Goal: Task Accomplishment & Management: Use online tool/utility

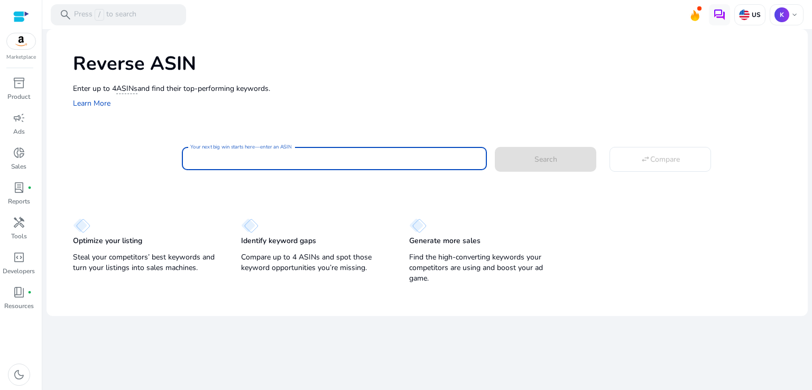
paste input "**********"
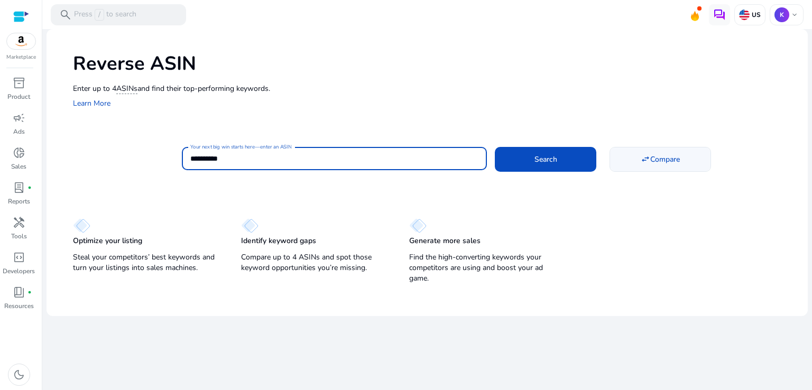
type input "**********"
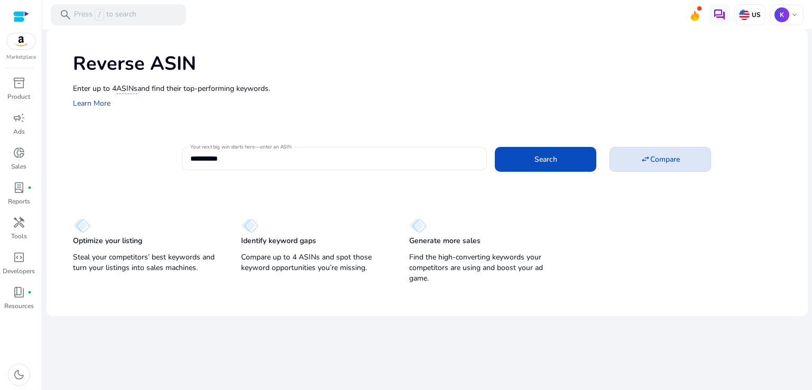
click at [663, 157] on span "Compare" at bounding box center [665, 159] width 30 height 11
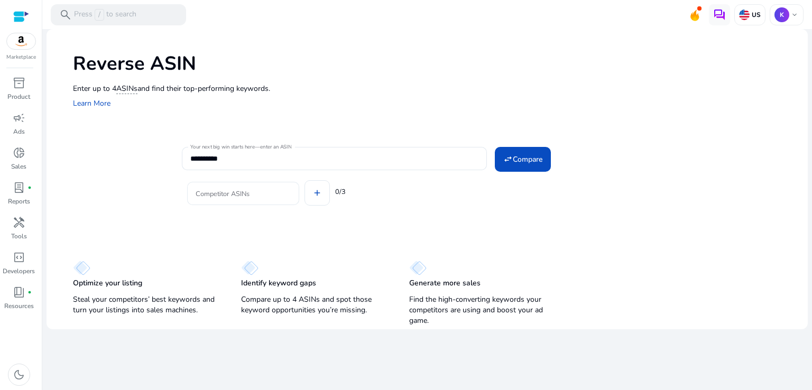
click at [245, 199] on div at bounding box center [243, 193] width 95 height 23
paste input "**********"
type input "**********"
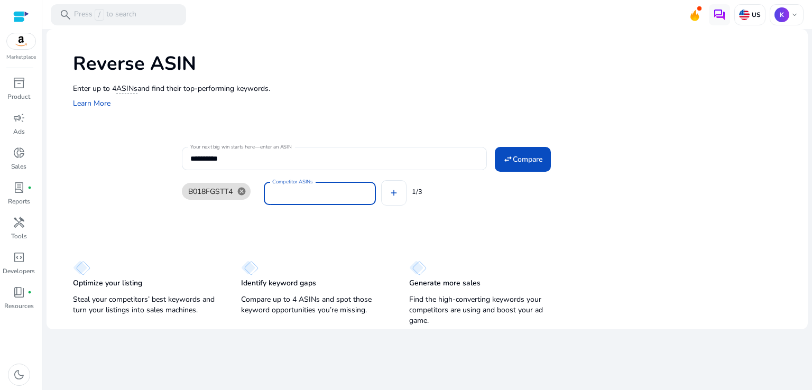
paste input "**********"
type input "**********"
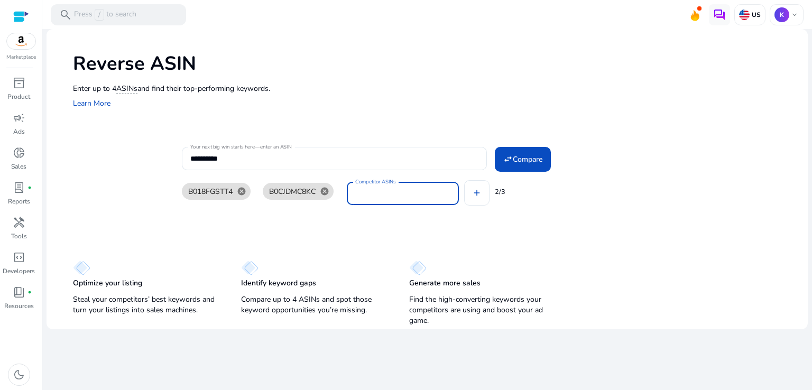
paste input "**********"
type input "**********"
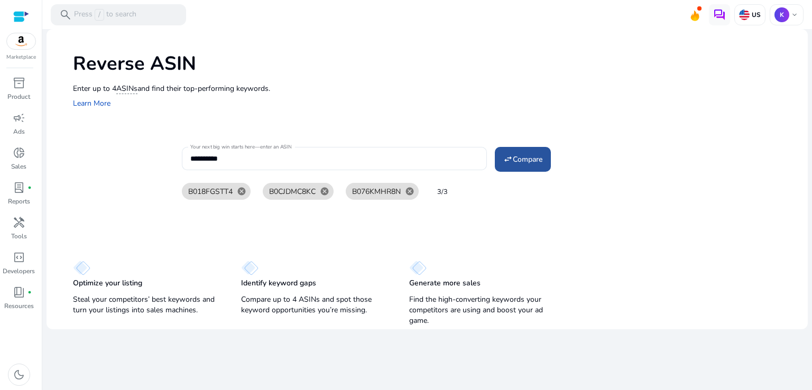
click at [531, 163] on span "Compare" at bounding box center [528, 159] width 30 height 11
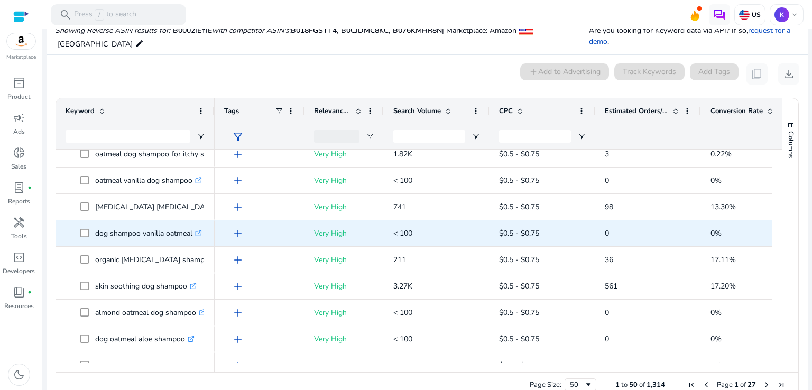
scroll to position [317, 0]
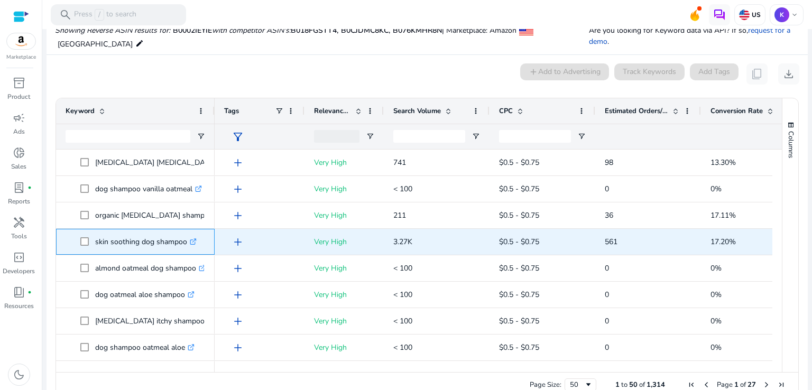
drag, startPoint x: 94, startPoint y: 241, endPoint x: 184, endPoint y: 241, distance: 89.8
click at [184, 241] on span "skin soothing dog shampoo .st0{fill:#2c8af8}" at bounding box center [142, 242] width 125 height 22
copy span "skin soothing dog shampoo"
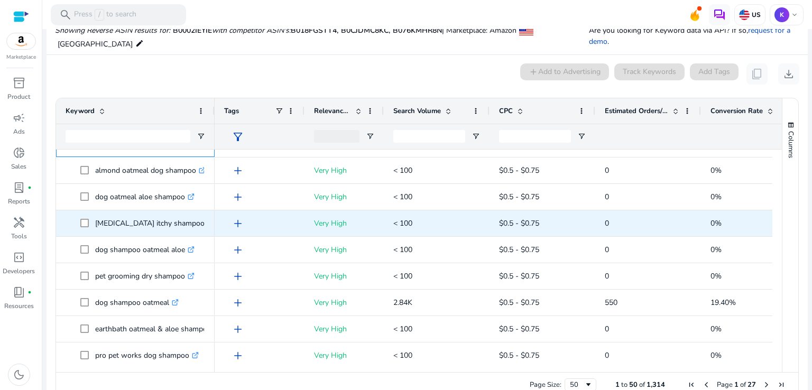
scroll to position [423, 0]
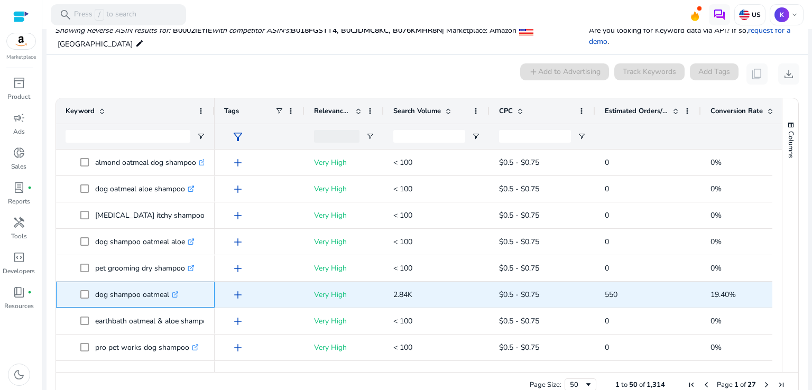
drag, startPoint x: 95, startPoint y: 294, endPoint x: 169, endPoint y: 297, distance: 74.6
click at [169, 297] on p "dog shampoo oatmeal .st0{fill:#2c8af8}" at bounding box center [136, 295] width 83 height 22
copy p "dog shampoo oatmeal"
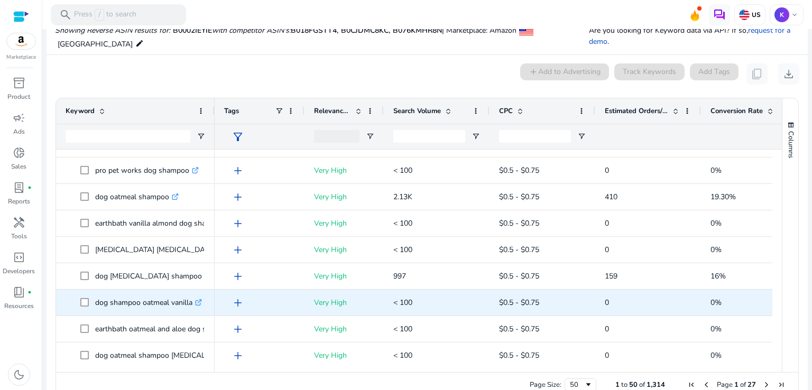
scroll to position [0, 0]
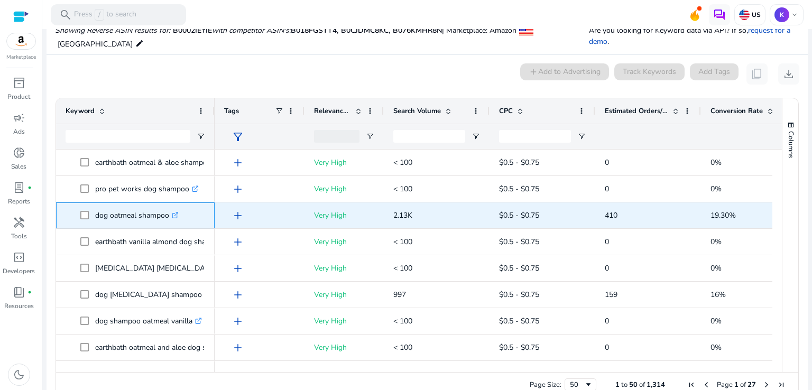
drag, startPoint x: 95, startPoint y: 216, endPoint x: 168, endPoint y: 216, distance: 72.9
click at [168, 216] on p "dog oatmeal shampoo .st0{fill:#2c8af8}" at bounding box center [136, 216] width 83 height 22
copy p "dog oatmeal shampoo"
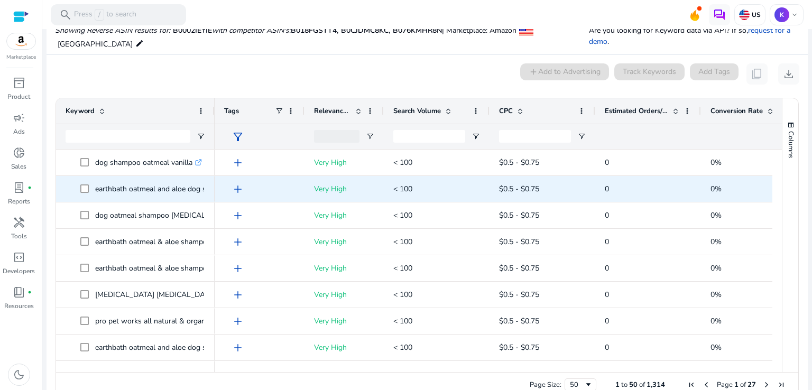
scroll to position [781, 0]
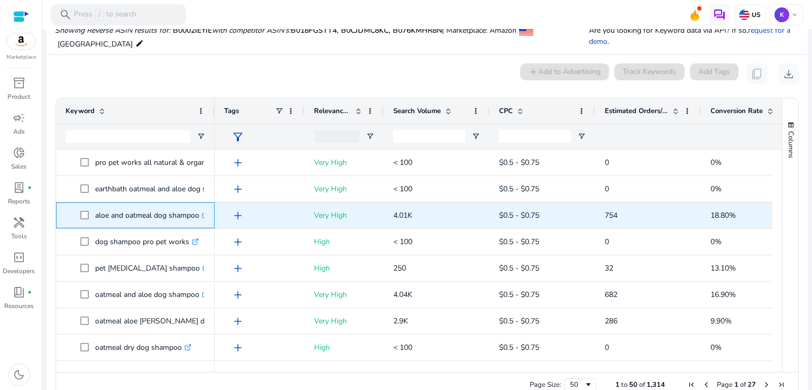
drag, startPoint x: 95, startPoint y: 215, endPoint x: 200, endPoint y: 222, distance: 104.9
click at [200, 222] on p "aloe and oatmeal dog shampoo .st0{fill:#2c8af8}" at bounding box center [152, 216] width 114 height 22
copy p "aloe and oatmeal dog shampoo"
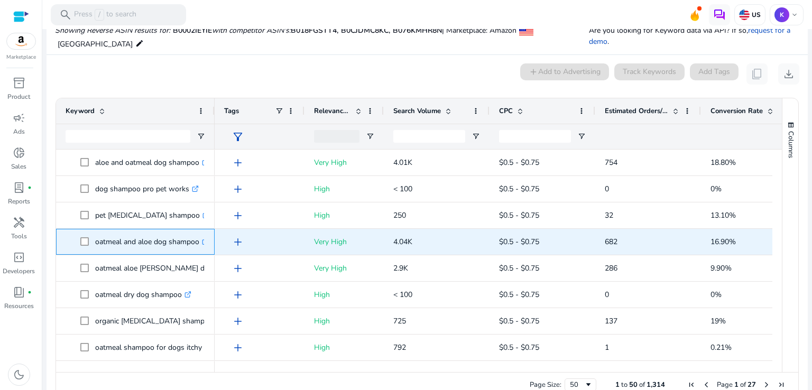
drag, startPoint x: 94, startPoint y: 242, endPoint x: 197, endPoint y: 249, distance: 103.4
click at [197, 249] on span "oatmeal and aloe dog shampoo .st0{fill:#2c8af8}" at bounding box center [142, 242] width 125 height 22
copy span "oatmeal and aloe dog shampoo"
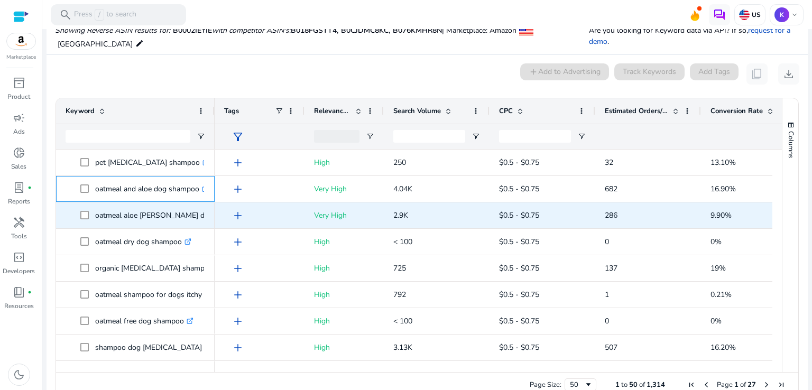
scroll to position [1004, 0]
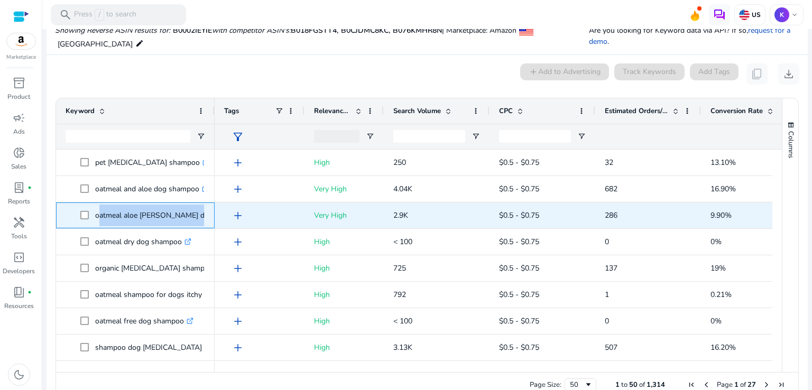
drag, startPoint x: 95, startPoint y: 215, endPoint x: 201, endPoint y: 218, distance: 105.7
click at [201, 218] on p "oatmeal aloe [PERSON_NAME] dog shampoo .st0{fill:#2c8af8}" at bounding box center [175, 216] width 160 height 22
copy p "oatmeal aloe [PERSON_NAME] dog shampoo"
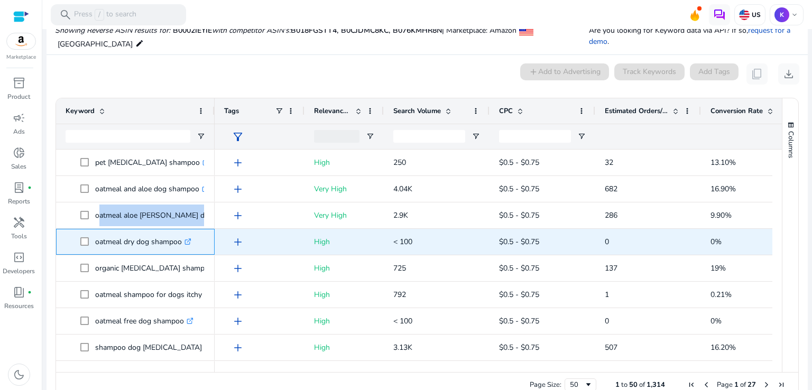
drag, startPoint x: 95, startPoint y: 242, endPoint x: 180, endPoint y: 244, distance: 84.6
click at [180, 244] on p "oatmeal dry dog shampoo .st0{fill:#2c8af8}" at bounding box center [143, 242] width 96 height 22
copy p "oatmeal dry dog shampoo"
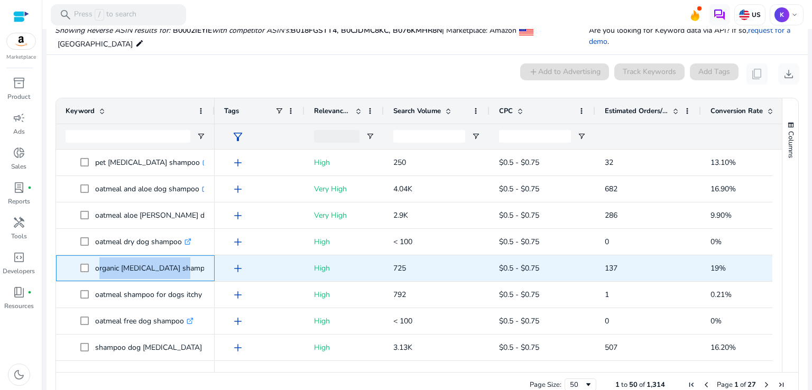
drag, startPoint x: 96, startPoint y: 269, endPoint x: 182, endPoint y: 269, distance: 86.1
click at [182, 269] on p "organic [MEDICAL_DATA] shampoo .st0{fill:#2c8af8}" at bounding box center [158, 268] width 127 height 22
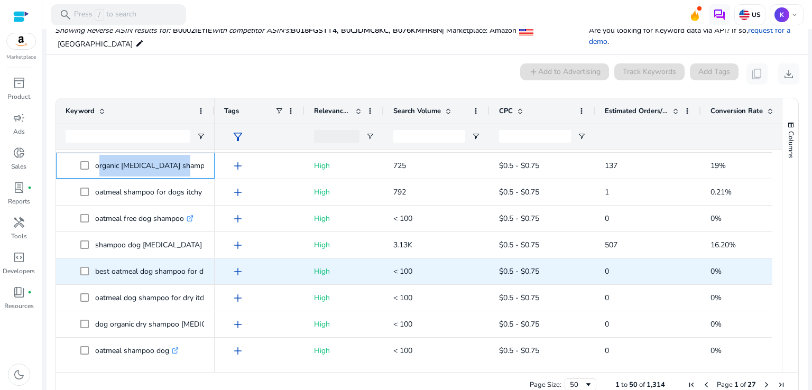
scroll to position [1108, 0]
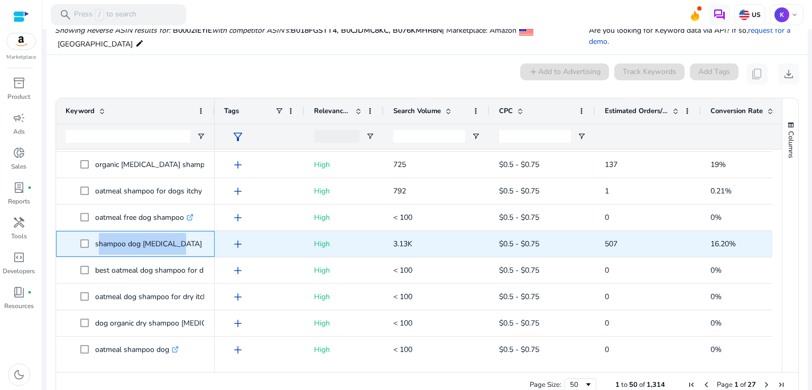
drag, startPoint x: 95, startPoint y: 243, endPoint x: 169, endPoint y: 248, distance: 74.7
click at [169, 248] on p "shampoo dog [MEDICAL_DATA] .st0{fill:#2c8af8}" at bounding box center [153, 244] width 116 height 22
copy p "shampoo dog [MEDICAL_DATA]"
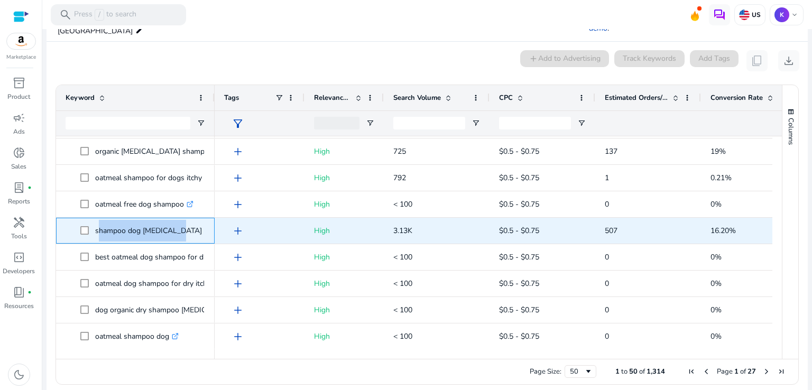
scroll to position [141, 0]
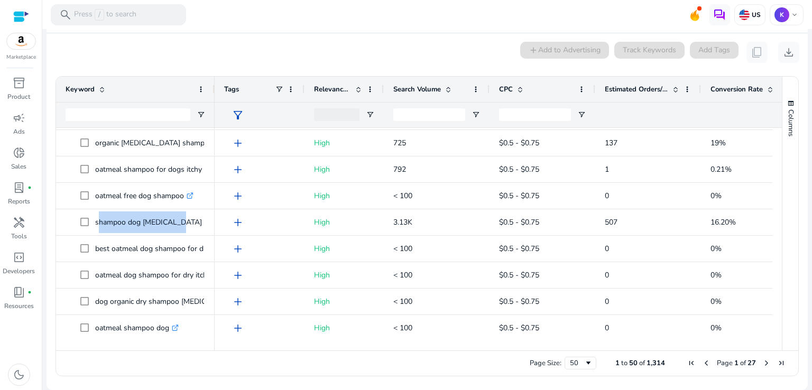
click at [763, 361] on span "Next Page" at bounding box center [766, 363] width 8 height 8
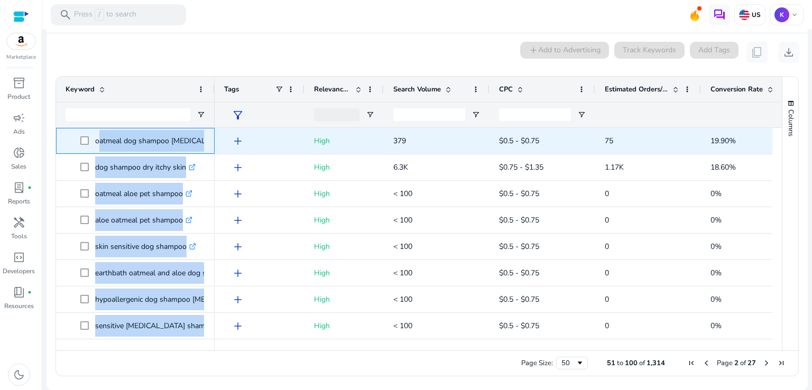
drag, startPoint x: 95, startPoint y: 141, endPoint x: 216, endPoint y: 142, distance: 120.5
click at [216, 142] on div "oatmeal dog shampoo [MEDICAL_DATA] .st0{fill:#2c8af8} dog shampoo dry itchy ski…" at bounding box center [414, 234] width 716 height 213
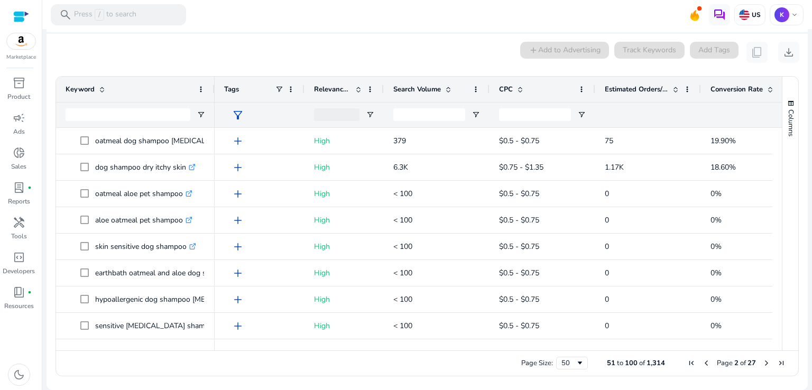
click at [170, 68] on mat-card "0 keyword(s) selected add Add to Advertising Track Keywords Add Tags content_co…" at bounding box center [427, 211] width 761 height 357
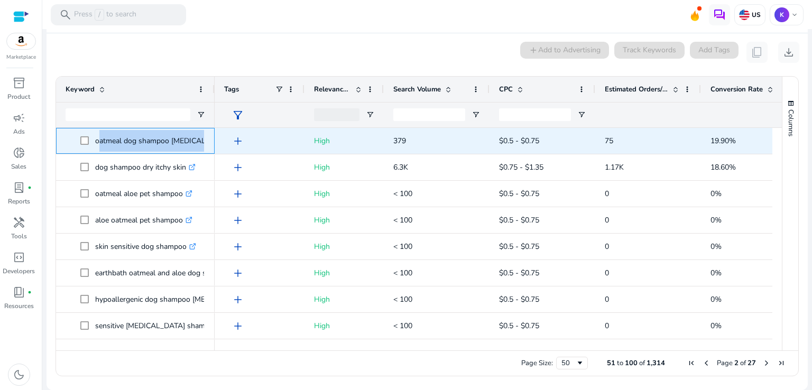
drag, startPoint x: 95, startPoint y: 141, endPoint x: 209, endPoint y: 142, distance: 114.2
click at [209, 142] on div "oatmeal dog shampoo [MEDICAL_DATA] .st0{fill:#2c8af8}" at bounding box center [135, 141] width 159 height 26
copy span "oatmeal dog shampoo [MEDICAL_DATA] .st0{fill:#2c8af8}"
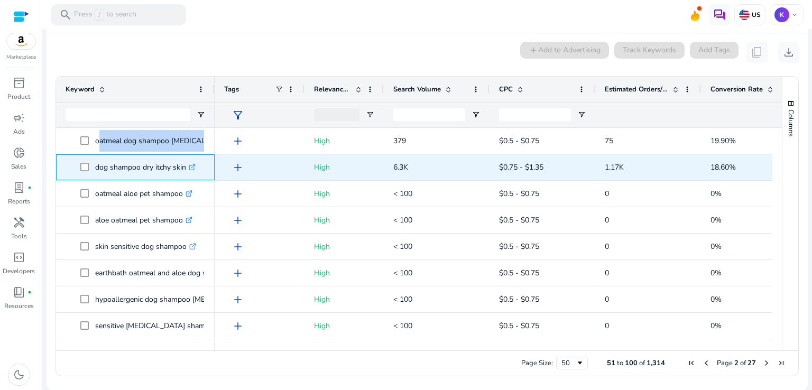
copy span "dog shampoo dry itchy skin"
drag, startPoint x: 94, startPoint y: 167, endPoint x: 184, endPoint y: 172, distance: 90.5
click at [184, 172] on span "dog shampoo dry itchy skin .st0{fill:#2c8af8}" at bounding box center [142, 167] width 125 height 22
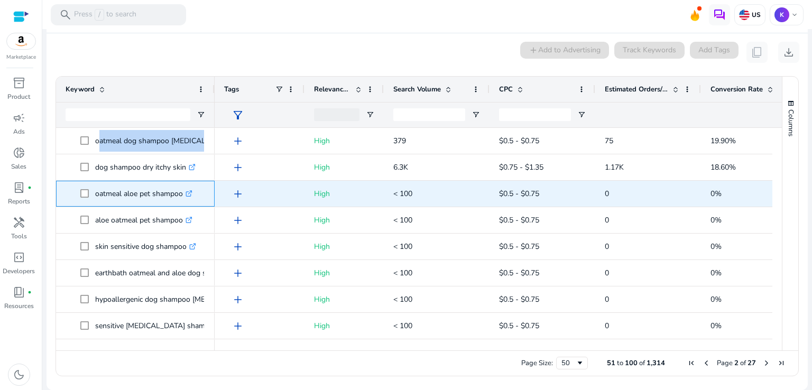
drag, startPoint x: 94, startPoint y: 194, endPoint x: 182, endPoint y: 193, distance: 88.3
click at [182, 193] on span "oatmeal aloe pet shampoo .st0{fill:#2c8af8}" at bounding box center [142, 194] width 125 height 22
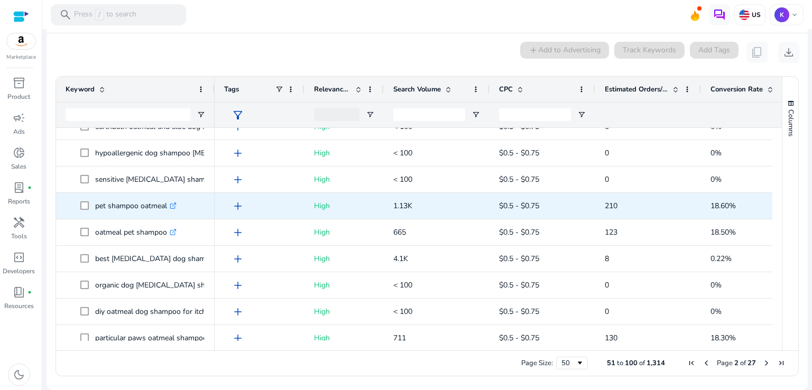
scroll to position [159, 0]
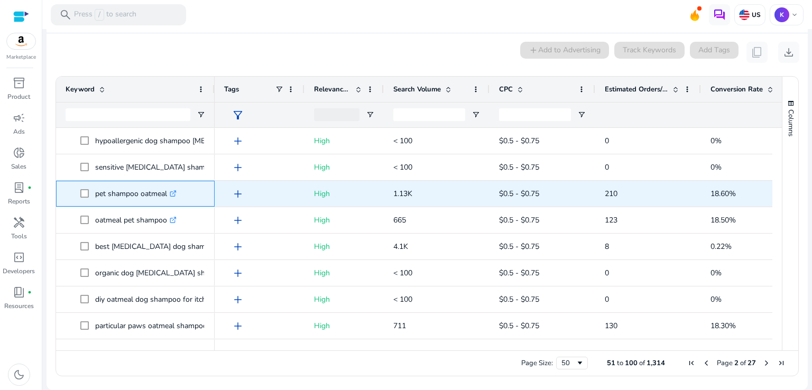
drag, startPoint x: 95, startPoint y: 195, endPoint x: 166, endPoint y: 198, distance: 71.4
click at [166, 198] on p "pet shampoo oatmeal .st0{fill:#2c8af8}" at bounding box center [135, 194] width 81 height 22
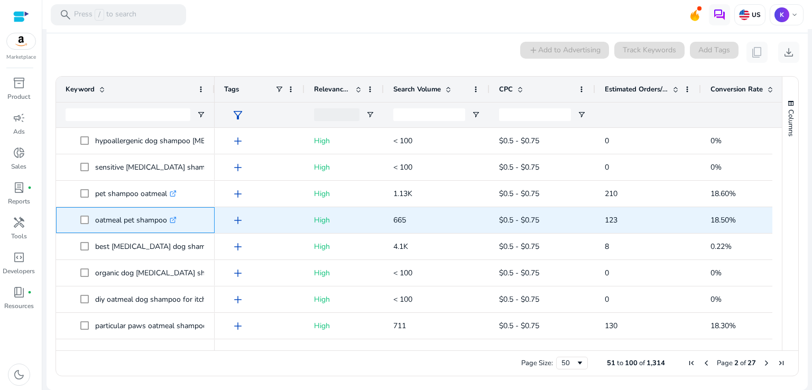
drag, startPoint x: 95, startPoint y: 220, endPoint x: 165, endPoint y: 219, distance: 69.8
click at [165, 219] on p "oatmeal pet shampoo .st0{fill:#2c8af8}" at bounding box center [135, 220] width 81 height 22
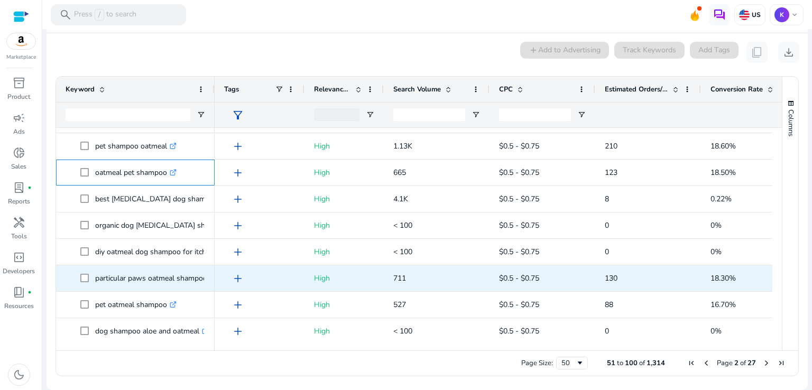
scroll to position [211, 0]
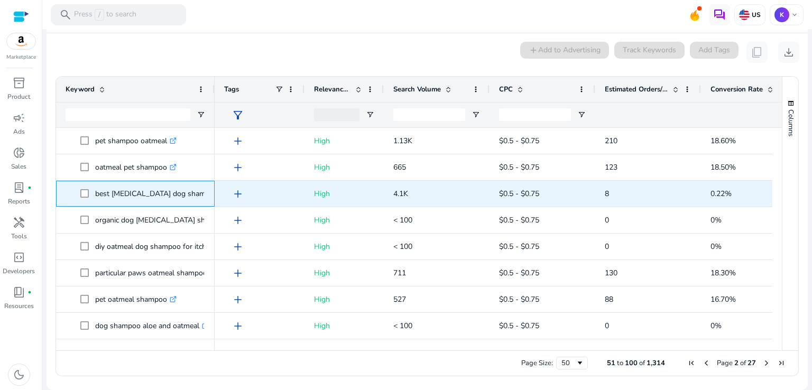
drag, startPoint x: 95, startPoint y: 196, endPoint x: 202, endPoint y: 197, distance: 106.8
click at [202, 197] on p "best [MEDICAL_DATA] dog shampoo .st0{fill:#2c8af8}" at bounding box center [161, 194] width 133 height 22
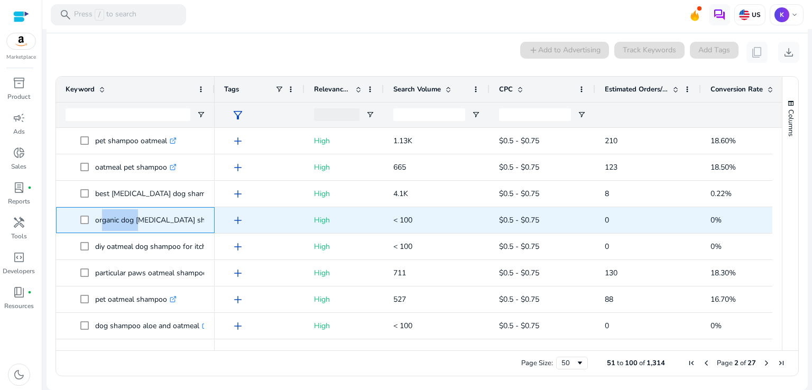
drag, startPoint x: 97, startPoint y: 220, endPoint x: 135, endPoint y: 224, distance: 38.2
click at [135, 224] on p "organic dog [MEDICAL_DATA] shampoo .st0{fill:#2c8af8}" at bounding box center [166, 220] width 142 height 22
click at [149, 226] on p "organic dog [MEDICAL_DATA] shampoo .st0{fill:#2c8af8}" at bounding box center [166, 220] width 142 height 22
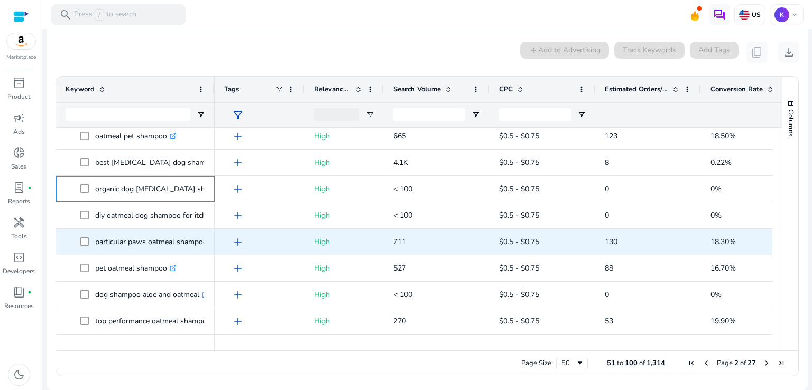
scroll to position [264, 0]
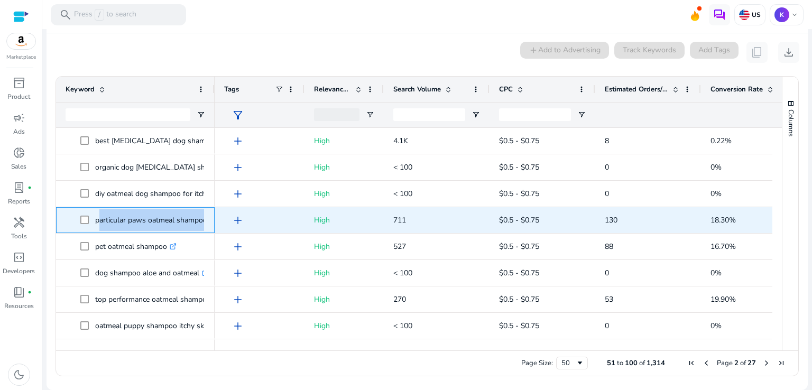
drag, startPoint x: 96, startPoint y: 220, endPoint x: 206, endPoint y: 220, distance: 110.5
click at [206, 220] on div "particular paws oatmeal shampoo .st0{fill:#2c8af8}" at bounding box center [135, 220] width 159 height 26
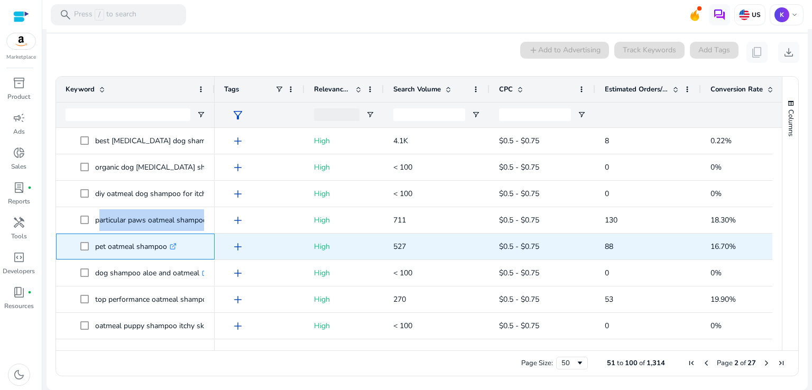
drag, startPoint x: 94, startPoint y: 248, endPoint x: 165, endPoint y: 249, distance: 71.9
click at [165, 249] on span "pet oatmeal shampoo .st0{fill:#2c8af8}" at bounding box center [142, 247] width 125 height 22
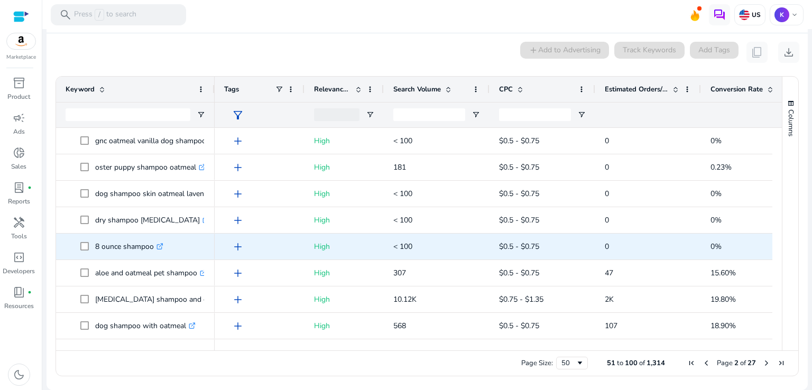
scroll to position [581, 0]
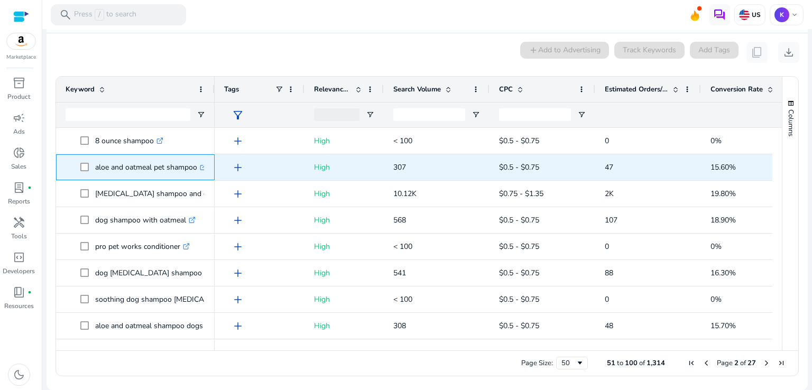
drag, startPoint x: 95, startPoint y: 169, endPoint x: 197, endPoint y: 169, distance: 101.5
click at [197, 169] on p "aloe and oatmeal pet shampoo .st0{fill:#2c8af8}" at bounding box center [151, 167] width 112 height 22
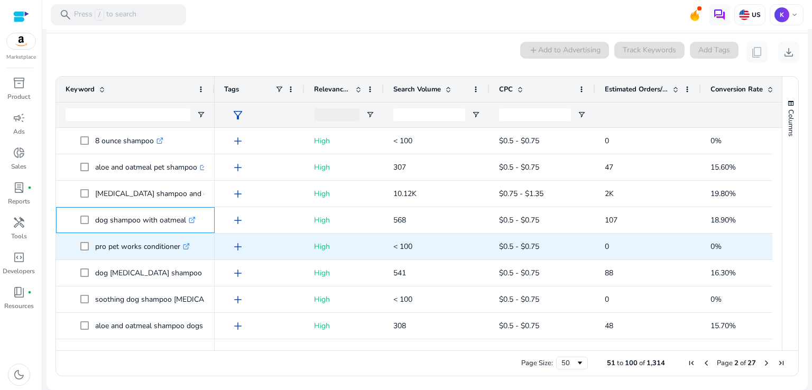
scroll to position [634, 0]
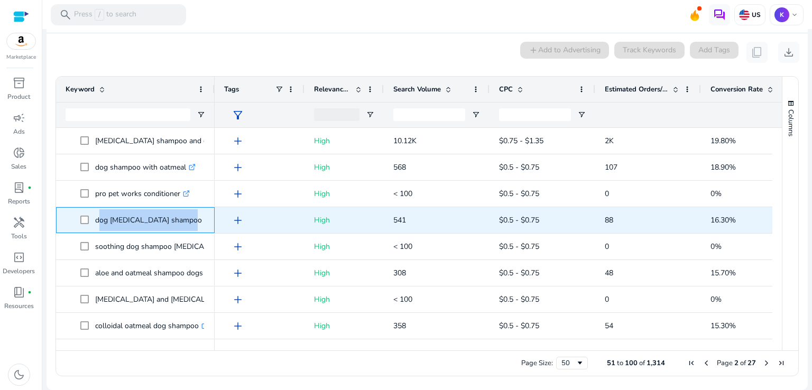
drag, startPoint x: 95, startPoint y: 220, endPoint x: 185, endPoint y: 221, distance: 89.8
click at [185, 221] on p "dog oatmeal bath shampoo .st0{fill:#2c8af8}" at bounding box center [153, 220] width 116 height 22
copy p "dog [MEDICAL_DATA] shampoo"
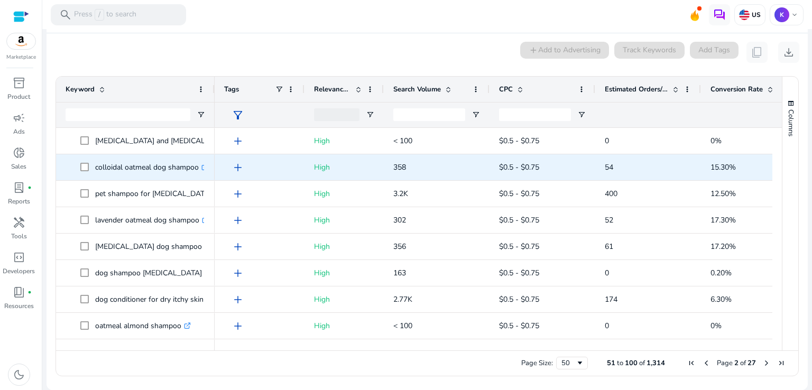
scroll to position [793, 0]
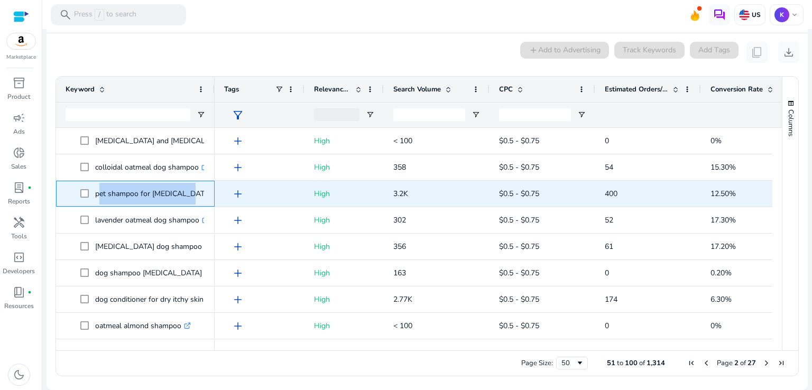
copy p "pet shampoo for [MEDICAL_DATA]"
drag, startPoint x: 96, startPoint y: 193, endPoint x: 178, endPoint y: 193, distance: 81.4
click at [178, 193] on p "pet shampoo for allergies .st0{fill:#2c8af8}" at bounding box center [158, 194] width 126 height 22
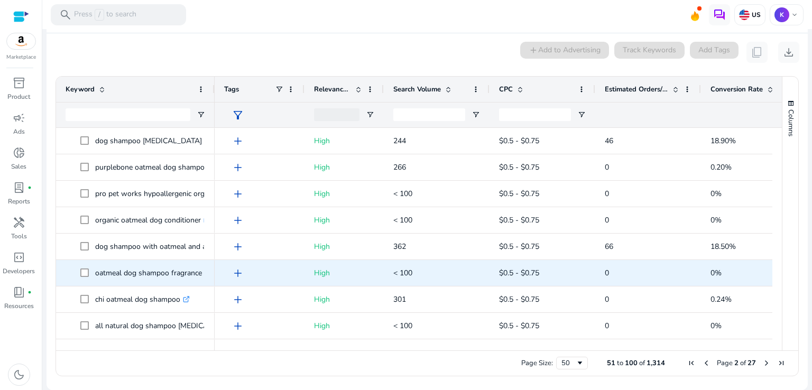
scroll to position [0, 0]
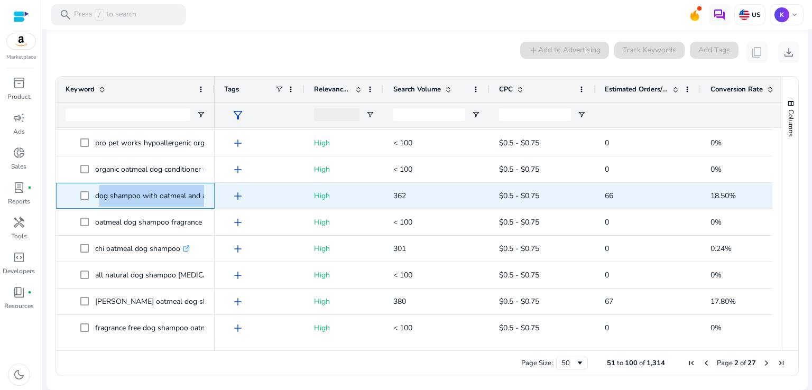
drag, startPoint x: 95, startPoint y: 195, endPoint x: 213, endPoint y: 190, distance: 117.9
click at [213, 190] on div "dog shampoo with oatmeal and aloe .st0{fill:#2c8af8}" at bounding box center [135, 196] width 159 height 26
copy span "dog shampoo with oatmeal and aloe .st0{fill:#2c8af8}"
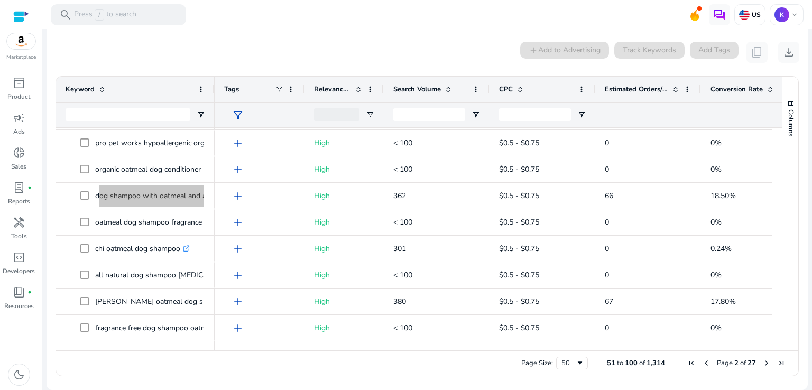
scroll to position [1108, 0]
